Goal: Task Accomplishment & Management: Manage account settings

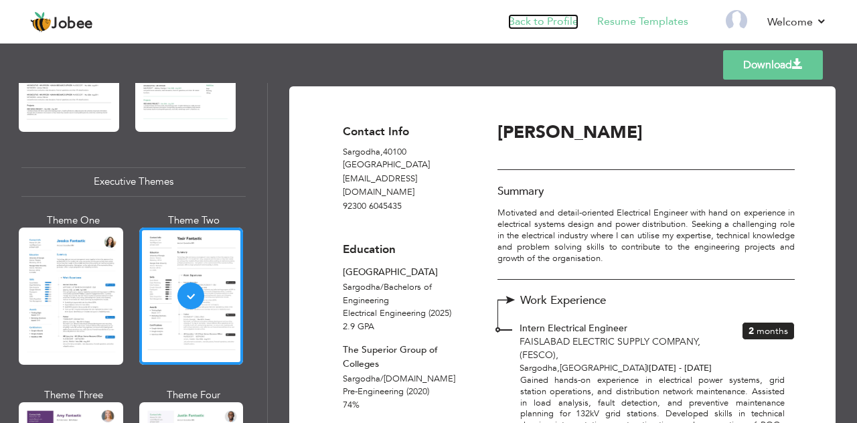
click at [565, 18] on link "Back to Profile" at bounding box center [543, 21] width 70 height 15
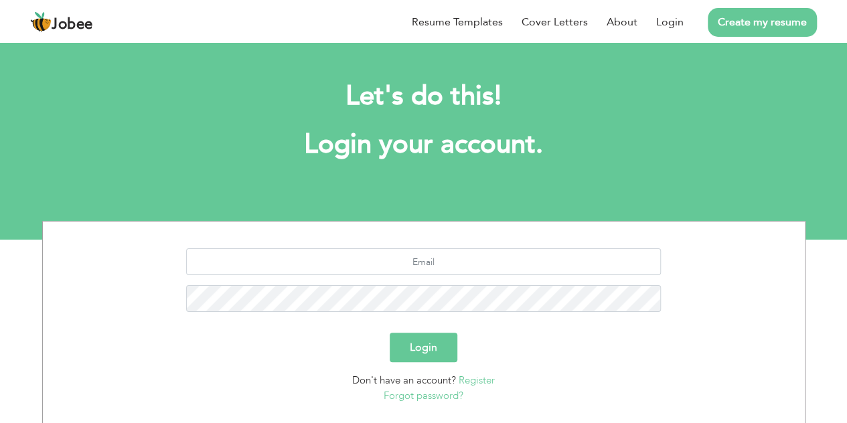
scroll to position [85, 0]
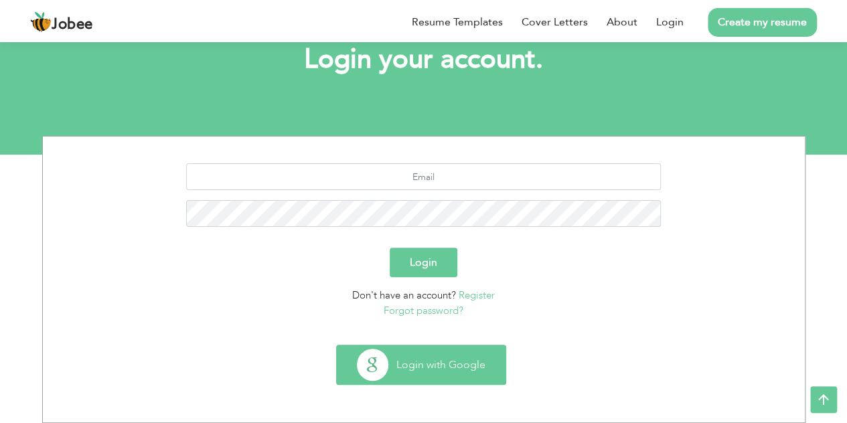
click at [419, 371] on button "Login with Google" at bounding box center [421, 365] width 169 height 39
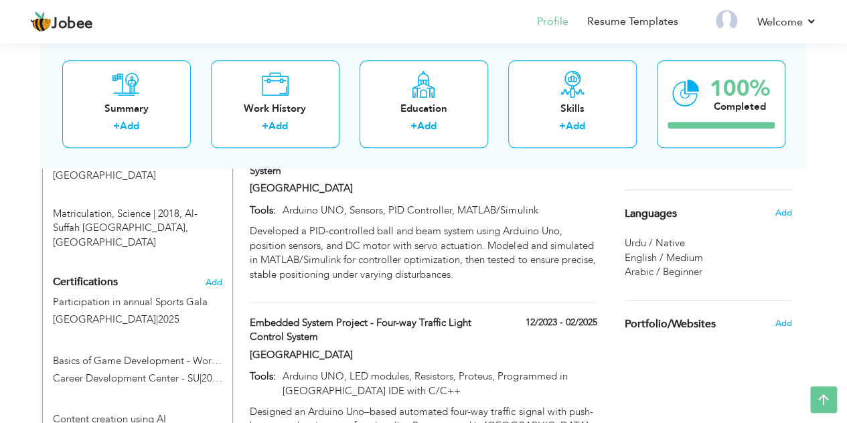
scroll to position [712, 0]
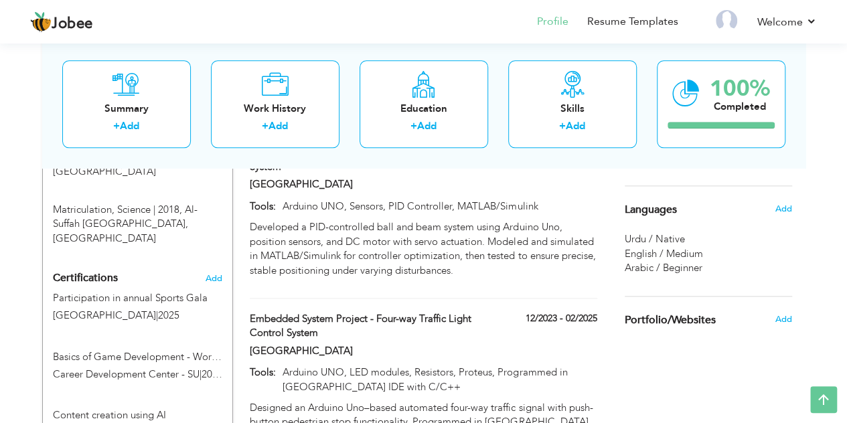
click at [499, 271] on div "Projects + Add Project Final Year Project - Automated Water Quality Monitoring …" at bounding box center [424, 183] width 362 height 635
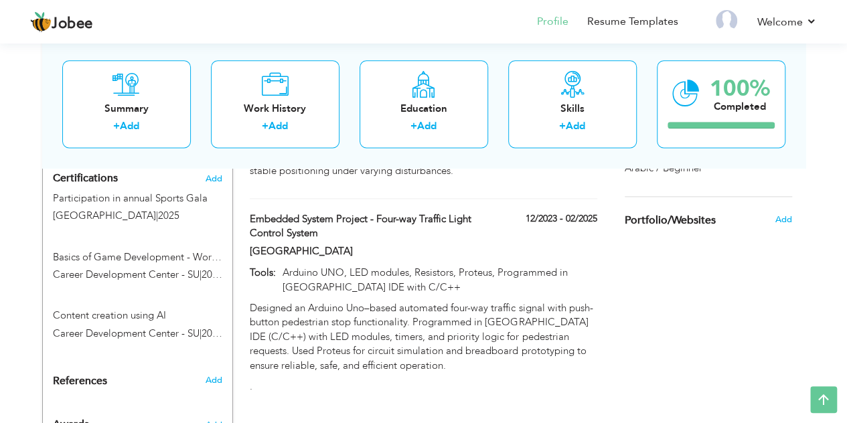
scroll to position [812, 0]
